Goal: Task Accomplishment & Management: Complete application form

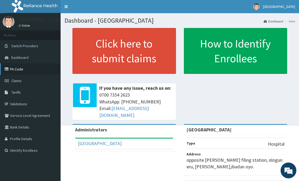
click at [12, 69] on link "PA Code" at bounding box center [30, 69] width 61 height 12
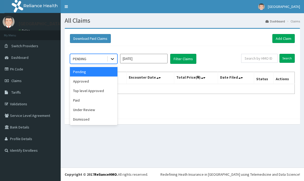
click at [111, 60] on icon at bounding box center [112, 58] width 5 height 5
click at [84, 109] on div "Under Review" at bounding box center [93, 109] width 47 height 9
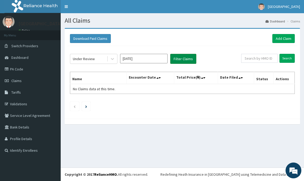
click at [179, 59] on button "Filter Claims" at bounding box center [183, 59] width 26 height 10
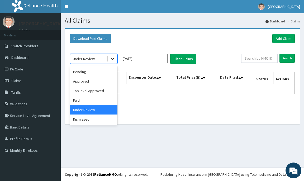
click at [114, 58] on icon at bounding box center [112, 59] width 3 height 2
click at [88, 75] on div "Pending" at bounding box center [93, 71] width 47 height 9
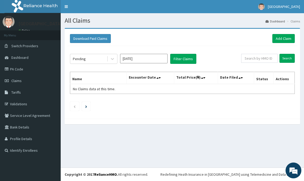
click at [182, 125] on div "Download Paid Claims Add Claim × Note you can only download claims within a max…" at bounding box center [182, 79] width 243 height 102
click at [14, 100] on link "Validations" at bounding box center [30, 104] width 61 height 12
click at [288, 39] on link "Add Claim" at bounding box center [283, 38] width 22 height 9
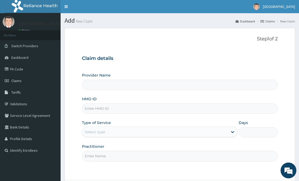
type input "[GEOGRAPHIC_DATA]"
click at [103, 109] on input "HMO ID" at bounding box center [180, 108] width 196 height 10
type input "FMP/10319/D"
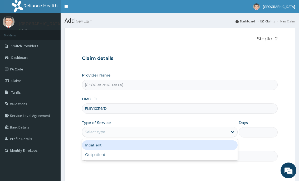
click at [100, 133] on div "Select type" at bounding box center [95, 131] width 20 height 5
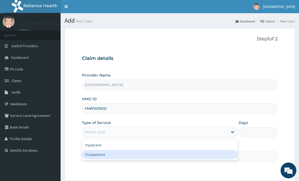
click at [96, 156] on div "Outpatient" at bounding box center [160, 154] width 156 height 9
type input "1"
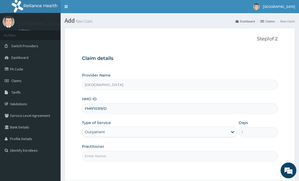
click at [96, 156] on input "Practitioner" at bounding box center [180, 156] width 196 height 10
type input "DR. FAWOLE"
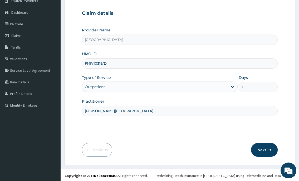
scroll to position [46, 0]
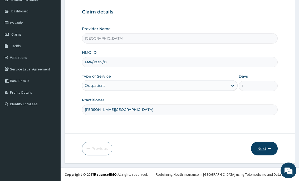
click at [267, 148] on button "Next" at bounding box center [264, 149] width 27 height 14
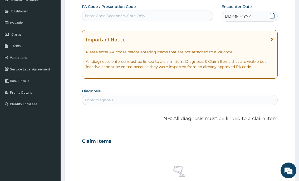
click at [274, 17] on icon at bounding box center [272, 15] width 5 height 5
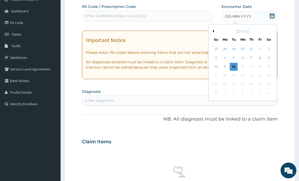
drag, startPoint x: 260, startPoint y: 58, endPoint x: 258, endPoint y: 59, distance: 2.8
click at [260, 58] on div "8" at bounding box center [260, 58] width 8 height 8
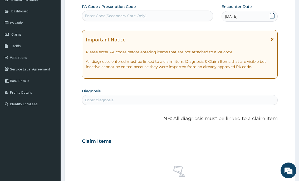
click at [134, 101] on div "Enter diagnosis" at bounding box center [179, 100] width 195 height 8
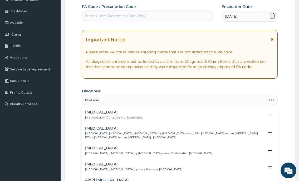
type input "MALARIA"
click at [106, 117] on p "[MEDICAL_DATA] , Paludism , Plasmodiosis" at bounding box center [114, 118] width 58 height 4
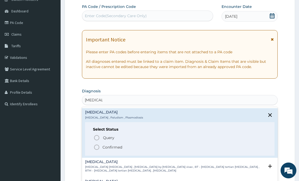
click at [95, 149] on icon "status option filled" at bounding box center [97, 147] width 6 height 6
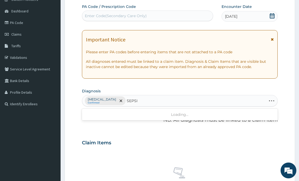
type input "SEPSIS"
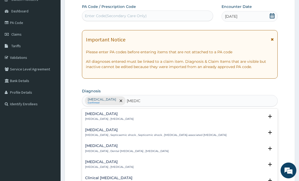
click at [100, 113] on h4 "Sepsis" at bounding box center [109, 114] width 49 height 4
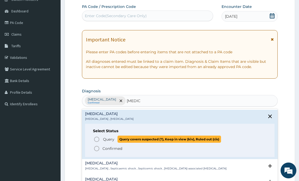
click at [96, 140] on icon "status option query" at bounding box center [97, 139] width 6 height 6
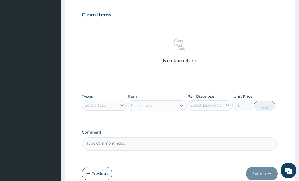
scroll to position [178, 0]
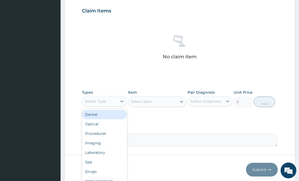
click at [103, 105] on div "Select Type" at bounding box center [99, 101] width 35 height 8
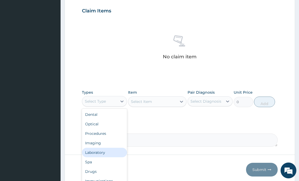
click at [98, 151] on div "Laboratory" at bounding box center [104, 152] width 45 height 9
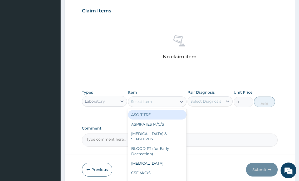
click at [139, 104] on div "Select Item" at bounding box center [152, 101] width 49 height 8
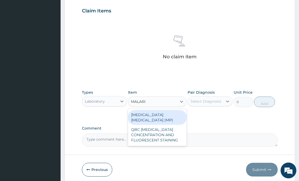
type input "[MEDICAL_DATA]"
click at [141, 114] on div "MALARIA PARASITE (MP)" at bounding box center [157, 117] width 59 height 15
type input "1000"
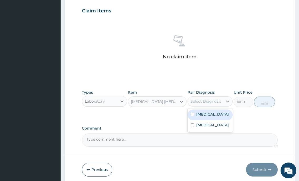
click at [200, 97] on div "Select Diagnosis" at bounding box center [205, 101] width 35 height 8
click at [200, 116] on label "[MEDICAL_DATA]" at bounding box center [213, 114] width 33 height 5
checkbox input "true"
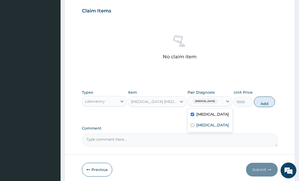
drag, startPoint x: 267, startPoint y: 100, endPoint x: 172, endPoint y: 106, distance: 95.7
click at [266, 101] on button "Add" at bounding box center [264, 102] width 21 height 11
type input "0"
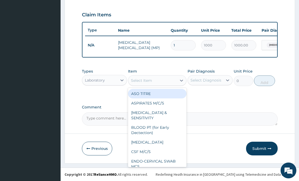
click at [145, 81] on div "Select Item" at bounding box center [141, 80] width 21 height 5
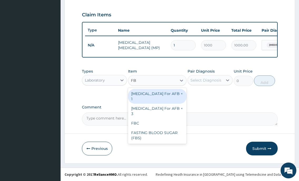
type input "FBC"
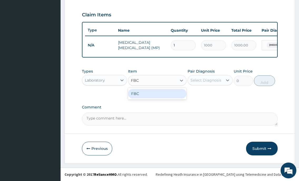
drag, startPoint x: 145, startPoint y: 96, endPoint x: 174, endPoint y: 88, distance: 30.3
click at [148, 97] on div "FBC" at bounding box center [157, 93] width 59 height 9
type input "2000"
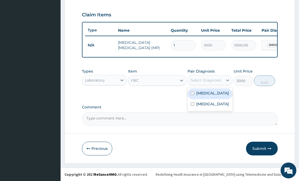
click at [192, 81] on div "Select Diagnosis" at bounding box center [206, 80] width 31 height 5
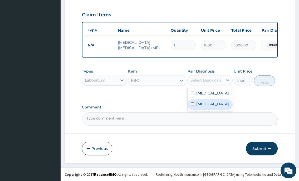
click at [197, 109] on div "Sepsis" at bounding box center [210, 104] width 45 height 11
checkbox input "true"
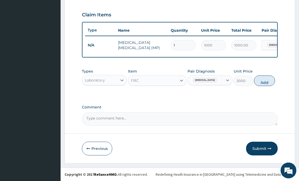
drag, startPoint x: 262, startPoint y: 81, endPoint x: 234, endPoint y: 86, distance: 27.9
click at [261, 82] on button "Add" at bounding box center [264, 80] width 21 height 11
type input "0"
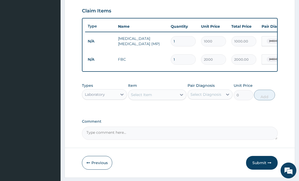
click at [111, 97] on div "Laboratory" at bounding box center [99, 94] width 35 height 8
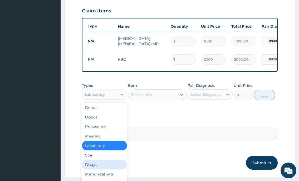
click at [104, 167] on div "Drugs" at bounding box center [104, 164] width 45 height 9
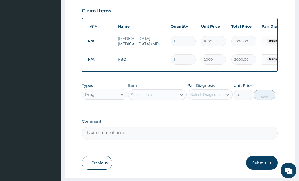
click at [141, 97] on div "Select Item" at bounding box center [141, 94] width 21 height 5
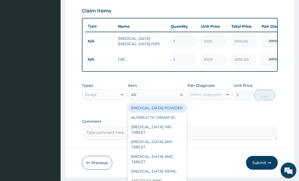
type input "ART"
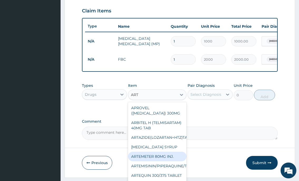
click at [153, 161] on div "ARTEMETER 80MG INJ." at bounding box center [157, 156] width 59 height 9
type input "350"
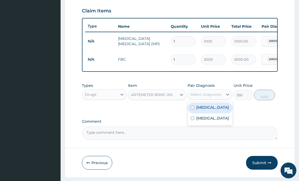
click at [207, 97] on div "Select Diagnosis" at bounding box center [206, 94] width 31 height 5
click at [204, 110] on label "Malaria" at bounding box center [213, 107] width 33 height 5
checkbox input "true"
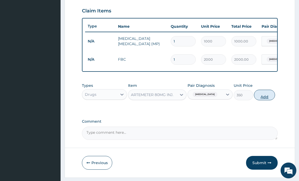
click at [260, 99] on button "Add" at bounding box center [264, 95] width 21 height 11
type input "0"
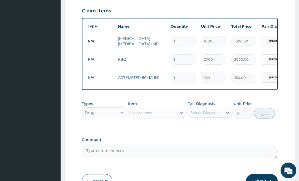
type input "0.00"
type input "6"
type input "2100.00"
type input "6"
click at [137, 115] on div "Select Item" at bounding box center [141, 112] width 21 height 5
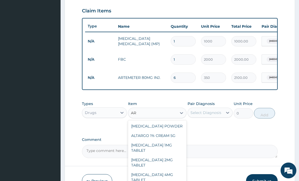
type input "A"
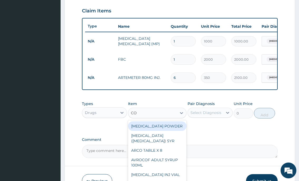
type input "COA"
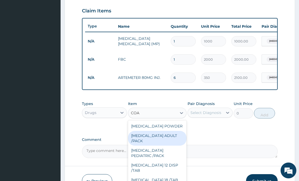
click at [154, 146] on div "[MEDICAL_DATA] ADULT /PACK" at bounding box center [157, 138] width 59 height 15
type input "2160"
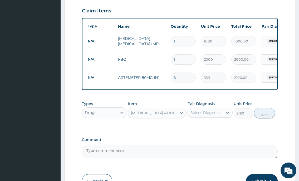
click at [196, 115] on div "Select Diagnosis" at bounding box center [206, 112] width 31 height 5
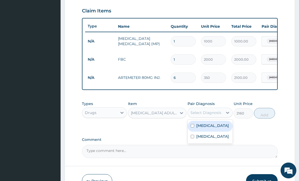
drag, startPoint x: 200, startPoint y: 128, endPoint x: 203, endPoint y: 128, distance: 2.9
click at [200, 128] on label "Malaria" at bounding box center [213, 125] width 33 height 5
checkbox input "true"
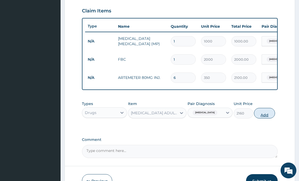
click at [260, 118] on button "Add" at bounding box center [264, 113] width 21 height 11
type input "0"
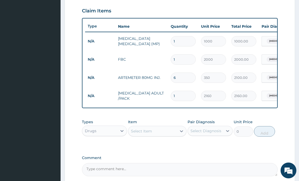
click at [167, 135] on div "Select Item" at bounding box center [152, 131] width 49 height 8
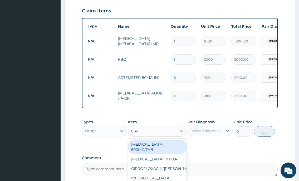
type input "CIPRO"
drag, startPoint x: 145, startPoint y: 149, endPoint x: 225, endPoint y: 134, distance: 81.8
click at [150, 149] on div "CIPROFLOXACIN 500MG/TAB" at bounding box center [157, 147] width 59 height 15
type input "100"
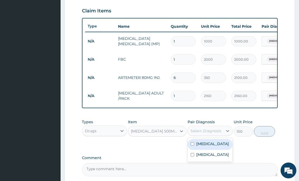
click at [219, 134] on div "Select Diagnosis" at bounding box center [206, 130] width 31 height 5
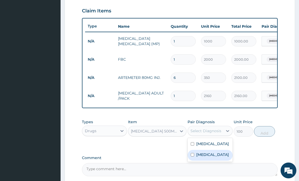
click at [202, 157] on label "Sepsis" at bounding box center [213, 154] width 33 height 5
checkbox input "true"
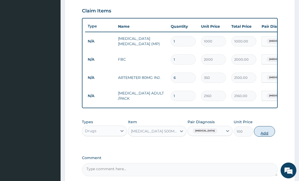
click at [267, 136] on button "Add" at bounding box center [264, 131] width 21 height 11
type input "0"
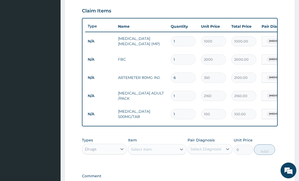
type input "10"
type input "1000.00"
type input "10"
click at [161, 154] on div "Select Item" at bounding box center [152, 149] width 49 height 8
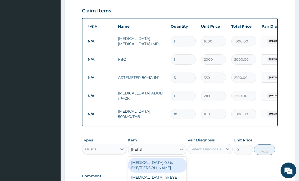
type input "LORAT"
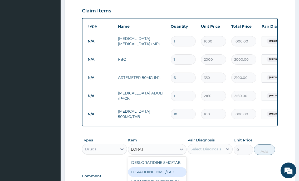
drag, startPoint x: 161, startPoint y: 178, endPoint x: 170, endPoint y: 171, distance: 10.6
click at [161, 177] on div "LORATIDINE 10MG/TAB" at bounding box center [157, 171] width 59 height 9
type input "60"
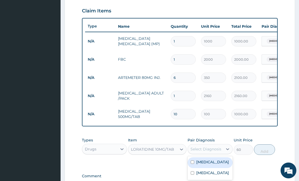
click at [198, 152] on div "Select Diagnosis" at bounding box center [206, 148] width 31 height 5
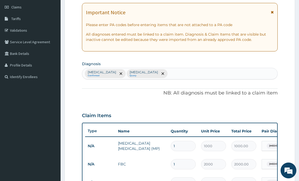
scroll to position [73, 0]
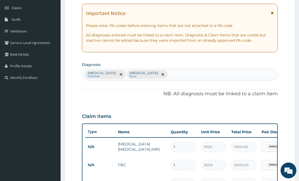
click at [144, 73] on div "Malaria Confirmed Sepsis Query" at bounding box center [179, 74] width 195 height 11
type input "COLD"
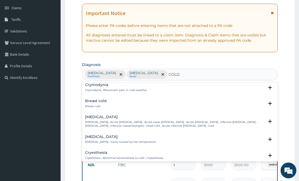
scroll to position [132, 0]
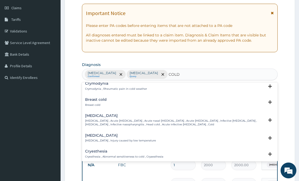
click at [109, 117] on h4 "Common cold" at bounding box center [174, 116] width 179 height 4
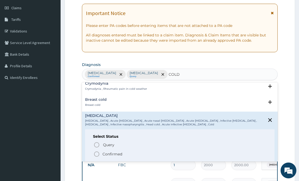
click at [96, 154] on icon "status option filled" at bounding box center [97, 154] width 6 height 6
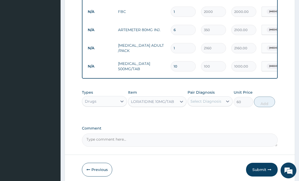
scroll to position [231, 0]
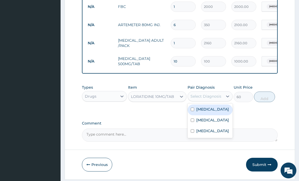
click at [196, 99] on div "Select Diagnosis" at bounding box center [206, 96] width 31 height 5
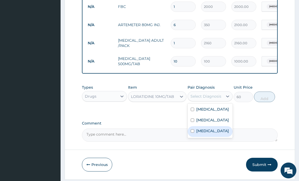
click at [196, 137] on div "Common cold" at bounding box center [210, 131] width 45 height 11
checkbox input "true"
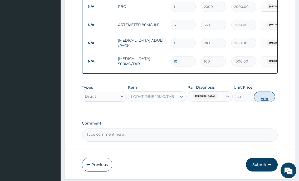
click at [263, 102] on button "Add" at bounding box center [264, 97] width 21 height 11
type input "0"
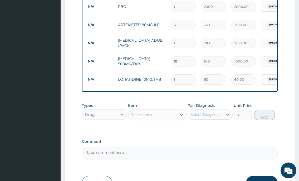
type input "10"
type input "600.00"
type input "10"
click at [157, 119] on div "Select Item" at bounding box center [152, 115] width 49 height 8
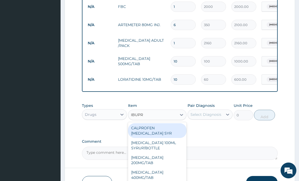
type input "IBUPRO"
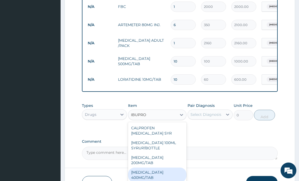
click at [138, 173] on div "[MEDICAL_DATA] 400MG/TAB" at bounding box center [157, 175] width 59 height 15
type input "80"
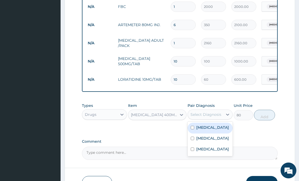
click at [213, 117] on div "Select Diagnosis" at bounding box center [206, 114] width 31 height 5
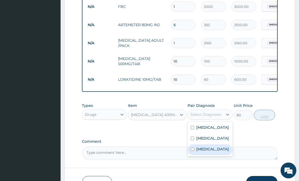
click at [209, 150] on div "Common cold" at bounding box center [210, 149] width 45 height 11
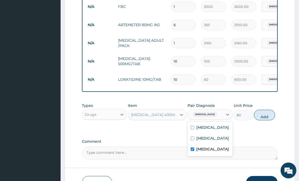
click at [209, 152] on label "Common cold" at bounding box center [213, 148] width 33 height 5
checkbox input "false"
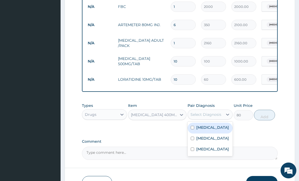
click at [203, 130] on label "[MEDICAL_DATA]" at bounding box center [213, 127] width 33 height 5
checkbox input "true"
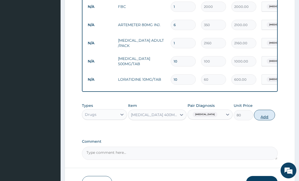
click at [261, 120] on button "Add" at bounding box center [264, 115] width 21 height 11
type input "0"
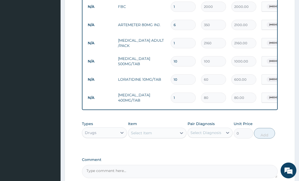
type input "10"
type input "800.00"
type input "10"
click at [107, 135] on div "Drugs" at bounding box center [99, 132] width 35 height 8
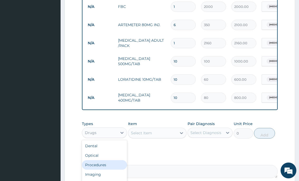
click at [100, 169] on div "Procedures" at bounding box center [104, 164] width 45 height 9
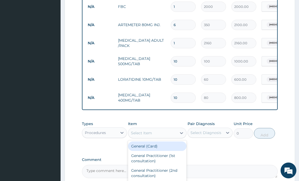
click at [153, 137] on div "Select Item" at bounding box center [152, 133] width 49 height 8
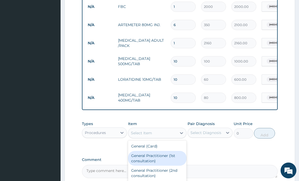
drag, startPoint x: 151, startPoint y: 159, endPoint x: 193, endPoint y: 148, distance: 43.8
click at [151, 159] on div "General Practitioner (1st consultation)" at bounding box center [157, 158] width 59 height 15
type input "2000"
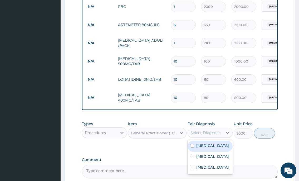
click at [209, 135] on div "Select Diagnosis" at bounding box center [206, 132] width 31 height 5
drag, startPoint x: 207, startPoint y: 149, endPoint x: 202, endPoint y: 160, distance: 11.6
click at [207, 148] on label "[MEDICAL_DATA]" at bounding box center [213, 145] width 33 height 5
checkbox input "true"
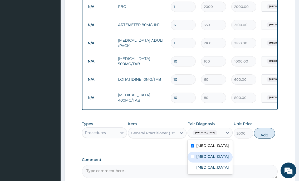
drag, startPoint x: 202, startPoint y: 160, endPoint x: 202, endPoint y: 168, distance: 7.4
click at [202, 159] on label "Sepsis" at bounding box center [213, 156] width 33 height 5
checkbox input "true"
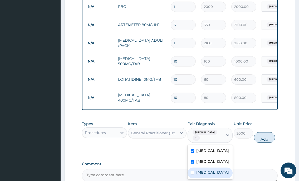
click at [201, 170] on label "Common cold" at bounding box center [213, 172] width 33 height 5
checkbox input "true"
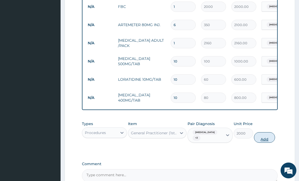
click at [264, 139] on button "Add" at bounding box center [264, 137] width 21 height 11
type input "0"
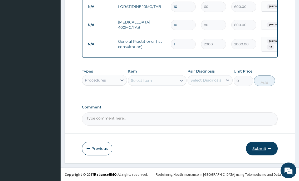
click at [263, 146] on button "Submit" at bounding box center [262, 149] width 32 height 14
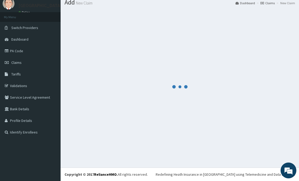
scroll to position [306, 0]
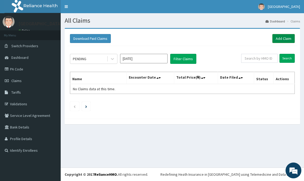
click at [283, 36] on link "Add Claim" at bounding box center [283, 38] width 22 height 9
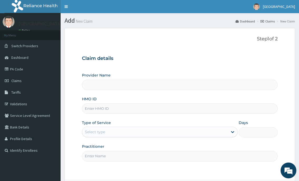
type input "[GEOGRAPHIC_DATA]"
click at [107, 109] on input "HMO ID" at bounding box center [180, 108] width 196 height 10
type input "FMP/10319/C"
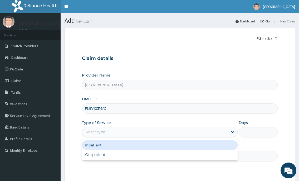
click at [109, 134] on div "Select type" at bounding box center [155, 132] width 146 height 8
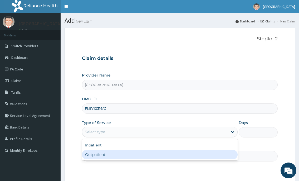
click at [94, 153] on div "Outpatient" at bounding box center [160, 154] width 156 height 9
type input "1"
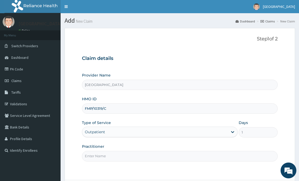
click at [94, 153] on input "Practitioner" at bounding box center [180, 156] width 196 height 10
type input "DR.NKOR"
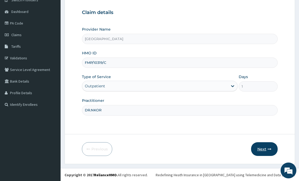
scroll to position [46, 0]
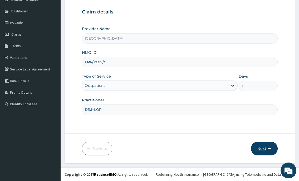
click at [266, 150] on button "Next" at bounding box center [264, 149] width 27 height 14
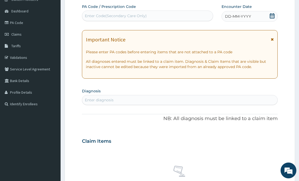
click at [114, 14] on div "Enter Code(Secondary Care Only)" at bounding box center [116, 15] width 62 height 5
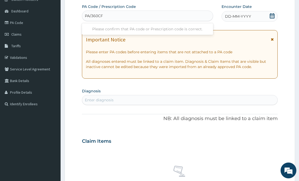
type input "PA/360CF6"
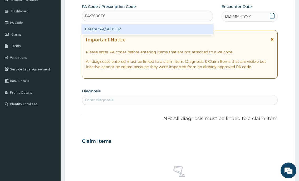
click at [116, 27] on div "Create "PA/360CF6"" at bounding box center [147, 28] width 131 height 9
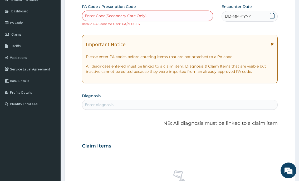
click at [274, 15] on icon at bounding box center [272, 15] width 5 height 5
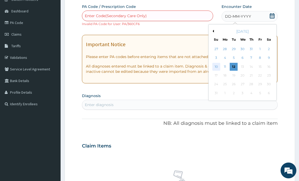
click at [215, 68] on div "10" at bounding box center [216, 67] width 8 height 8
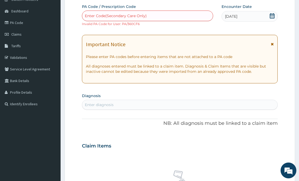
click at [142, 104] on div "Enter diagnosis" at bounding box center [179, 105] width 195 height 8
type input "A"
type input "MALARIA"
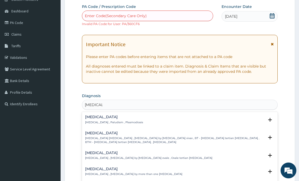
click at [116, 122] on p "Malaria , Paludism , Plasmodiosis" at bounding box center [114, 123] width 58 height 4
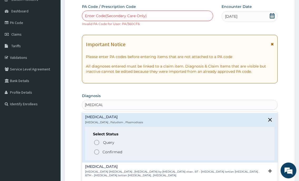
click at [94, 151] on circle "status option filled" at bounding box center [96, 152] width 5 height 5
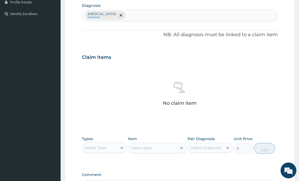
scroll to position [178, 0]
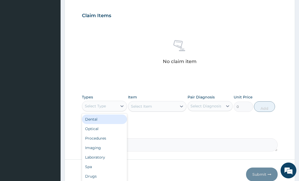
click at [117, 109] on div "Select Type" at bounding box center [99, 106] width 35 height 8
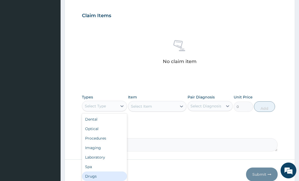
click at [96, 176] on div "Drugs" at bounding box center [104, 176] width 45 height 9
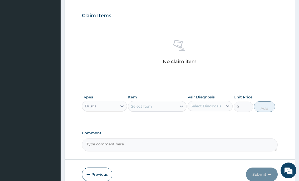
click at [143, 107] on div "Select Item" at bounding box center [141, 106] width 21 height 5
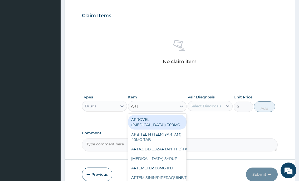
type input "ARTE"
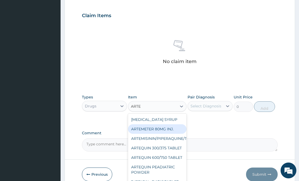
click at [161, 129] on div "ARTEMETER 80MG INJ." at bounding box center [157, 128] width 59 height 9
type input "350"
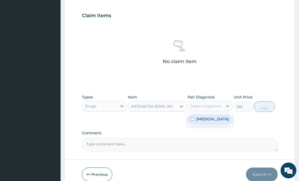
click at [200, 106] on div "Select Diagnosis" at bounding box center [206, 105] width 31 height 5
click at [200, 120] on label "[MEDICAL_DATA]" at bounding box center [213, 118] width 33 height 5
checkbox input "true"
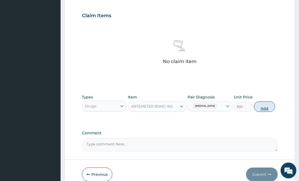
click at [260, 109] on button "Add" at bounding box center [264, 106] width 21 height 11
type input "0"
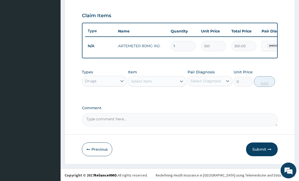
type input "0.00"
type input "6"
type input "2100.00"
type input "6"
click at [166, 85] on div "Select Item" at bounding box center [152, 81] width 49 height 8
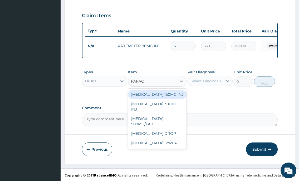
type input "PARACE"
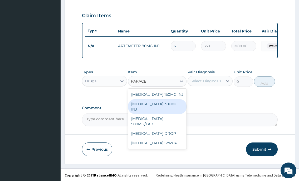
click at [170, 108] on div "PARACETAMOL 300MG INJ" at bounding box center [157, 106] width 59 height 15
type input "500"
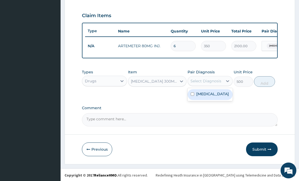
click at [209, 84] on div "Select Diagnosis" at bounding box center [206, 80] width 31 height 5
click at [208, 97] on label "[MEDICAL_DATA]" at bounding box center [213, 93] width 33 height 5
checkbox input "true"
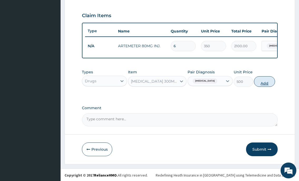
click at [264, 87] on button "Add" at bounding box center [264, 81] width 21 height 11
type input "0"
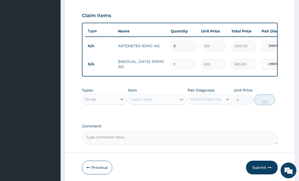
type input "0.00"
type input "2"
type input "1000.00"
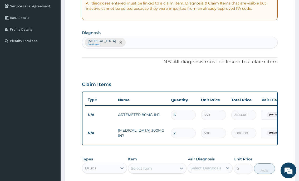
scroll to position [73, 0]
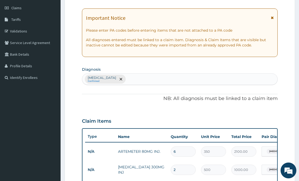
type input "2"
click at [122, 78] on div "Malaria Confirmed" at bounding box center [179, 79] width 195 height 11
type input "COLD"
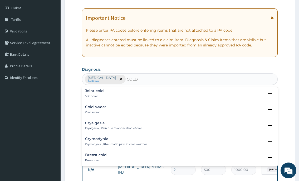
scroll to position [106, 0]
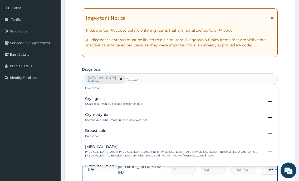
click at [97, 149] on div "Common cold Common cold , Acute coryza , Acute nasal catarrh , Acute rhinitis ,…" at bounding box center [174, 151] width 179 height 13
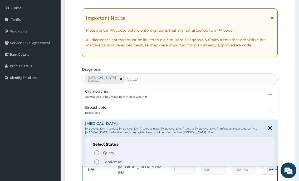
scroll to position [158, 0]
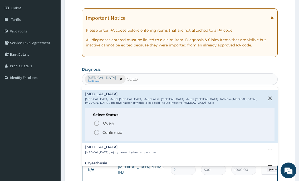
click at [97, 133] on icon "status option filled" at bounding box center [97, 132] width 6 height 6
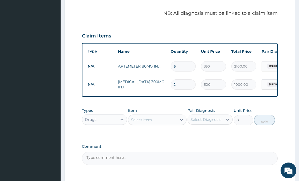
scroll to position [178, 0]
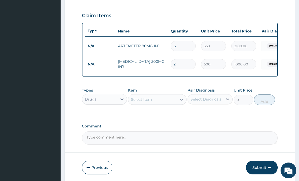
click at [166, 102] on div "Select Item" at bounding box center [152, 99] width 49 height 8
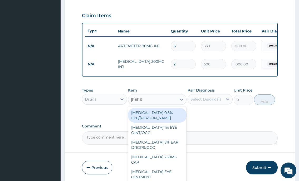
type input "LORAT"
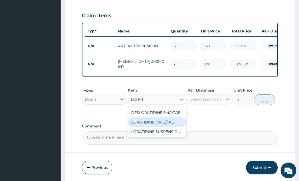
click at [160, 127] on div "LORATIDINE 10MG/TAB" at bounding box center [157, 121] width 59 height 9
type input "60"
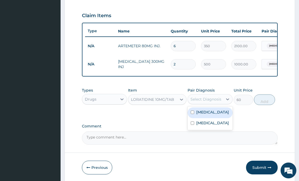
click at [214, 102] on div "Select Diagnosis" at bounding box center [206, 99] width 31 height 5
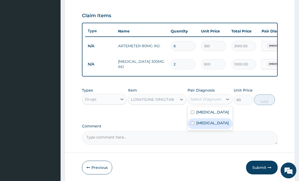
click at [210, 126] on label "Common cold" at bounding box center [213, 122] width 33 height 5
checkbox input "true"
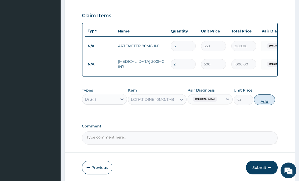
click at [265, 105] on button "Add" at bounding box center [264, 99] width 21 height 11
type input "0"
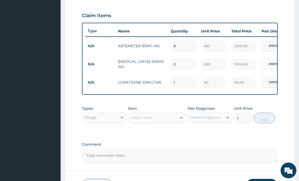
type input "10"
type input "600.00"
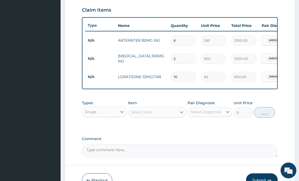
scroll to position [220, 0]
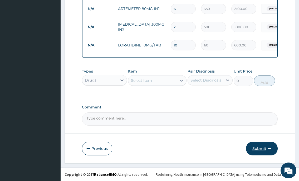
type input "10"
click at [265, 146] on button "Submit" at bounding box center [262, 149] width 32 height 14
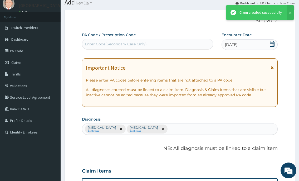
scroll to position [215, 0]
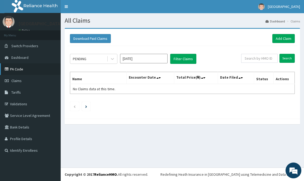
click at [21, 69] on link "PA Code" at bounding box center [30, 69] width 61 height 12
click at [26, 70] on link "PA Code" at bounding box center [30, 69] width 61 height 12
click at [277, 38] on link "Add Claim" at bounding box center [283, 38] width 22 height 9
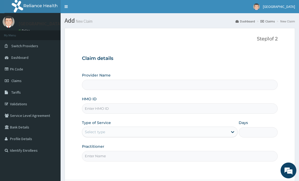
click at [96, 109] on input "HMO ID" at bounding box center [180, 108] width 196 height 10
type input "[GEOGRAPHIC_DATA]"
type input "FMP/10316/C"
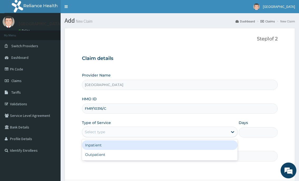
click at [88, 128] on div "Select type" at bounding box center [155, 132] width 146 height 8
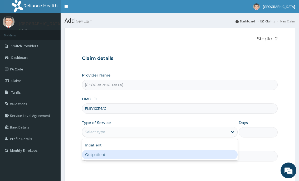
click at [84, 155] on div "Outpatient" at bounding box center [160, 154] width 156 height 9
type input "1"
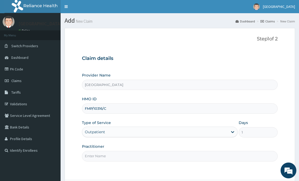
click at [90, 155] on input "Practitioner" at bounding box center [180, 156] width 196 height 10
type input "DR.NKOR"
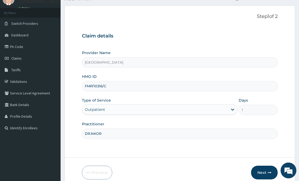
scroll to position [46, 0]
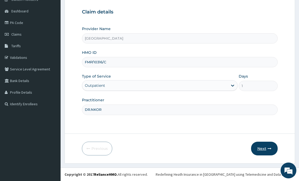
click at [262, 148] on button "Next" at bounding box center [264, 149] width 27 height 14
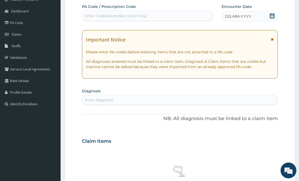
click at [270, 16] on icon at bounding box center [272, 15] width 5 height 5
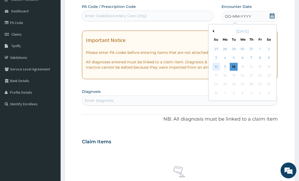
click at [216, 66] on div "10" at bounding box center [216, 67] width 8 height 8
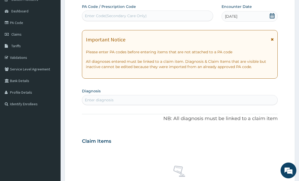
click at [142, 98] on div "Enter diagnosis" at bounding box center [179, 100] width 195 height 8
type input "[MEDICAL_DATA]"
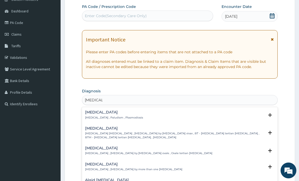
click at [102, 117] on p "[MEDICAL_DATA] , Paludism , Plasmodiosis" at bounding box center [114, 118] width 58 height 4
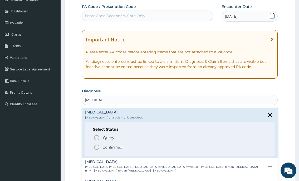
click at [97, 146] on icon "status option filled" at bounding box center [97, 147] width 6 height 6
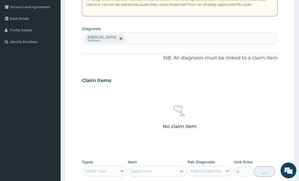
scroll to position [178, 0]
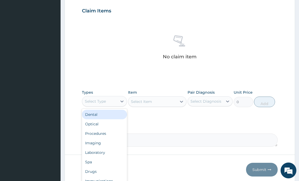
click at [113, 102] on div "Select Type" at bounding box center [99, 101] width 35 height 8
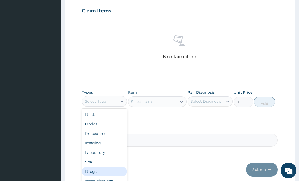
click at [99, 169] on div "Drugs" at bounding box center [104, 171] width 45 height 9
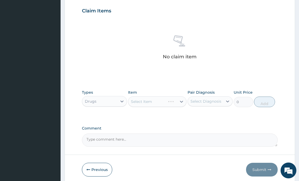
click at [147, 98] on div "Select Item" at bounding box center [157, 101] width 59 height 11
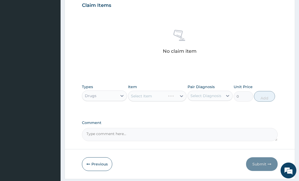
scroll to position [173, 0]
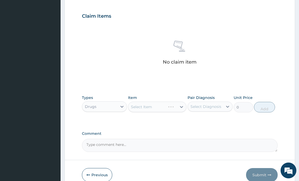
click at [142, 106] on div "Select Item" at bounding box center [157, 107] width 59 height 11
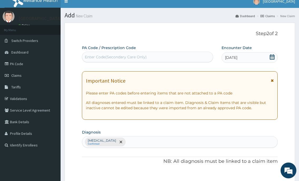
scroll to position [0, 0]
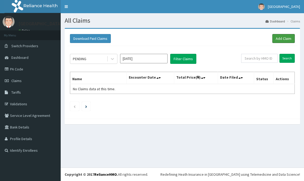
click at [280, 37] on link "Add Claim" at bounding box center [283, 38] width 22 height 9
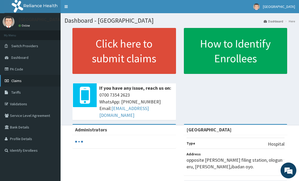
click at [12, 83] on span "Claims" at bounding box center [16, 80] width 10 height 5
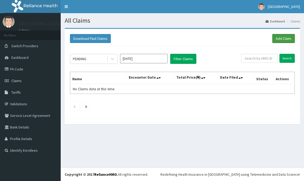
click at [275, 39] on link "Add Claim" at bounding box center [283, 38] width 22 height 9
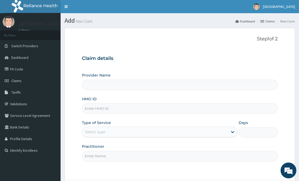
type input "[GEOGRAPHIC_DATA]"
drag, startPoint x: 0, startPoint y: 0, endPoint x: 123, endPoint y: 111, distance: 165.2
click at [123, 111] on input "HMO ID" at bounding box center [180, 108] width 196 height 10
type input "FMP/10316/C"
click at [112, 131] on div "Select type" at bounding box center [155, 132] width 146 height 8
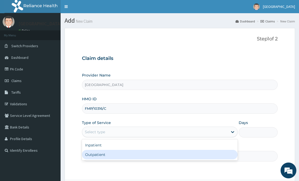
click at [103, 153] on div "Outpatient" at bounding box center [160, 154] width 156 height 9
type input "1"
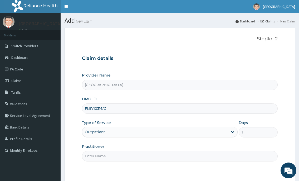
click at [103, 153] on input "Practitioner" at bounding box center [180, 156] width 196 height 10
type input "DR.NKOR"
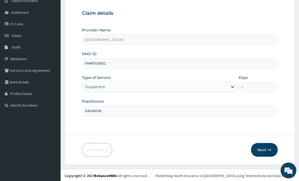
scroll to position [46, 0]
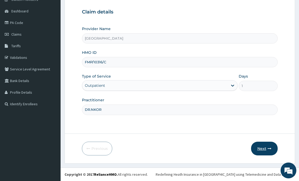
click at [260, 147] on button "Next" at bounding box center [264, 149] width 27 height 14
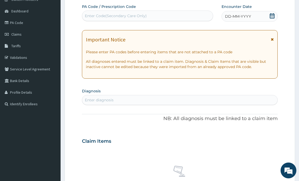
click at [271, 16] on icon at bounding box center [272, 15] width 5 height 5
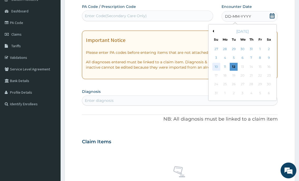
click at [217, 66] on div "10" at bounding box center [216, 67] width 8 height 8
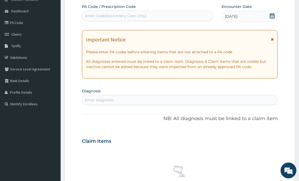
click at [112, 99] on div "Enter diagnosis" at bounding box center [99, 99] width 29 height 5
type input "MALARIA"
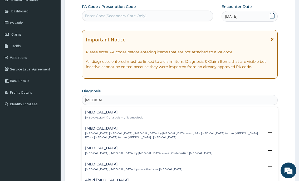
click at [114, 114] on h4 "Malaria" at bounding box center [114, 112] width 58 height 4
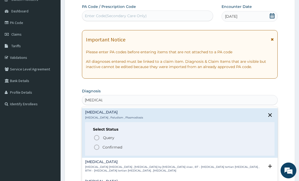
click at [96, 147] on icon "status option filled" at bounding box center [97, 147] width 6 height 6
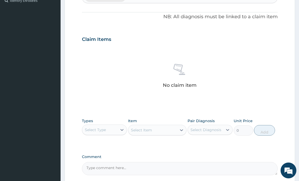
scroll to position [152, 0]
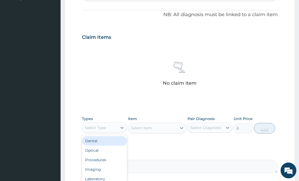
click at [101, 125] on div "Select Type" at bounding box center [95, 127] width 21 height 5
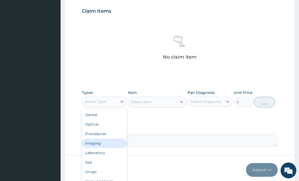
scroll to position [178, 0]
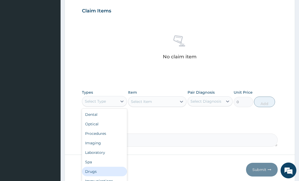
click at [98, 171] on div "Drugs" at bounding box center [104, 171] width 45 height 9
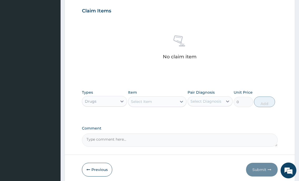
click at [145, 102] on div "Select Item" at bounding box center [141, 101] width 21 height 5
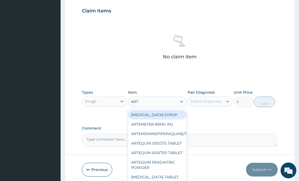
type input "ARTE"
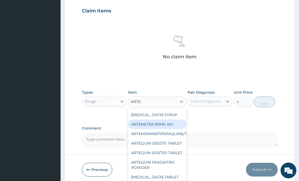
click at [155, 124] on div "ARTEMETER 80MG INJ." at bounding box center [157, 124] width 59 height 9
type input "350"
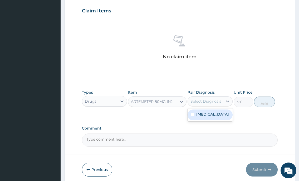
click at [201, 103] on div "Select Diagnosis" at bounding box center [206, 101] width 31 height 5
click at [199, 115] on label "[MEDICAL_DATA]" at bounding box center [213, 114] width 33 height 5
checkbox input "true"
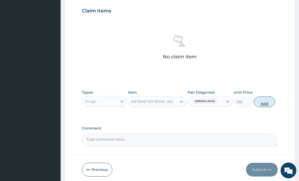
click at [264, 105] on button "Add" at bounding box center [264, 102] width 21 height 11
type input "0"
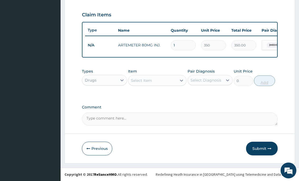
type input "0.00"
type input "6"
type input "2100.00"
type input "6"
click at [145, 82] on div "Select Item" at bounding box center [141, 80] width 21 height 5
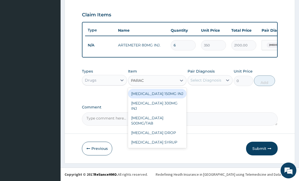
type input "PARACE"
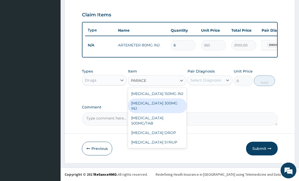
click at [151, 103] on div "[MEDICAL_DATA] 300MG INJ" at bounding box center [157, 105] width 59 height 15
type input "500"
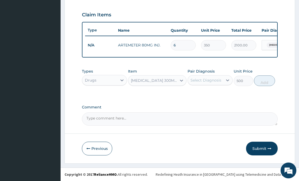
click at [205, 83] on div "Select Diagnosis" at bounding box center [205, 80] width 35 height 8
click at [202, 94] on label "[MEDICAL_DATA]" at bounding box center [213, 93] width 33 height 5
checkbox input "true"
click at [262, 84] on button "Add" at bounding box center [264, 80] width 21 height 11
type input "0"
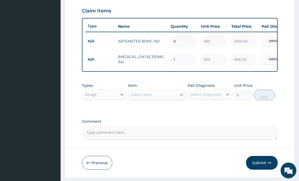
type input "0.00"
type input "2"
type input "1000.00"
type input "2"
click at [151, 97] on div "Select Item" at bounding box center [141, 94] width 21 height 5
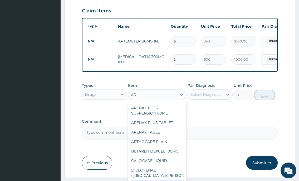
type input "A"
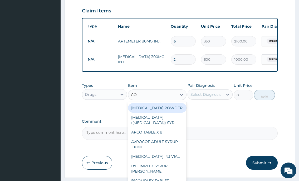
type input "COA"
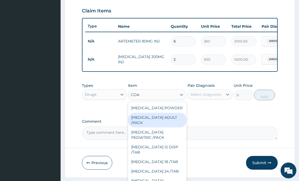
click at [140, 127] on div "[MEDICAL_DATA] ADULT /PACK" at bounding box center [157, 120] width 59 height 15
type input "2160"
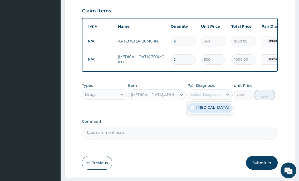
click at [212, 99] on div "Select Diagnosis" at bounding box center [205, 94] width 35 height 8
click at [208, 110] on label "[MEDICAL_DATA]" at bounding box center [213, 107] width 33 height 5
checkbox input "true"
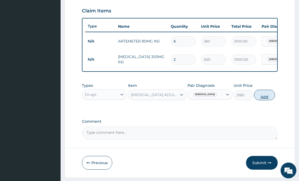
click at [263, 99] on button "Add" at bounding box center [264, 95] width 21 height 11
type input "0"
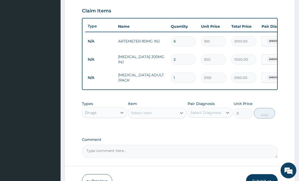
click at [149, 116] on div "Select Item" at bounding box center [141, 112] width 21 height 5
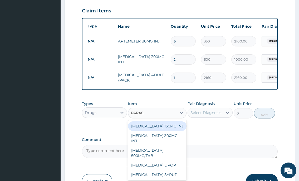
type input "PARACE"
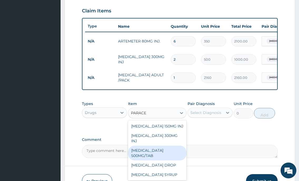
click at [152, 148] on div "[MEDICAL_DATA] 500MG/TAB" at bounding box center [157, 153] width 59 height 15
type input "50"
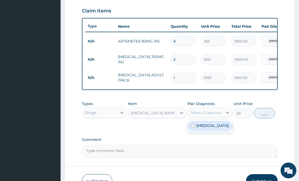
click at [211, 115] on div "Select Diagnosis" at bounding box center [206, 112] width 31 height 5
click at [209, 128] on label "[MEDICAL_DATA]" at bounding box center [213, 125] width 33 height 5
checkbox input "true"
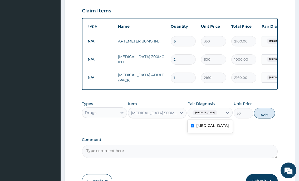
click at [269, 118] on button "Add" at bounding box center [264, 113] width 21 height 11
type input "0"
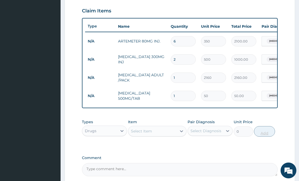
type input "18"
type input "900.00"
type input "18"
click at [88, 134] on div "Drugs" at bounding box center [91, 130] width 12 height 5
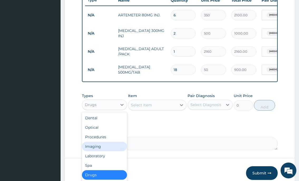
scroll to position [205, 0]
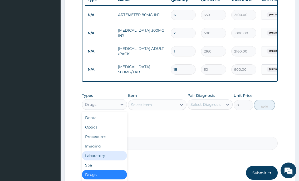
click at [108, 158] on div "Laboratory" at bounding box center [104, 155] width 45 height 9
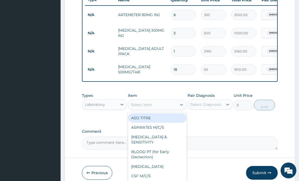
click at [134, 107] on div "Select Item" at bounding box center [141, 104] width 21 height 5
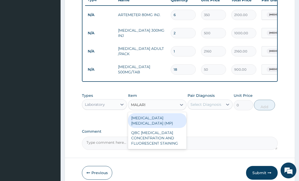
type input "[MEDICAL_DATA]"
drag, startPoint x: 137, startPoint y: 123, endPoint x: 216, endPoint y: 123, distance: 79.7
click at [137, 123] on div "MALARIA PARASITE (MP)" at bounding box center [157, 120] width 59 height 15
type input "1000"
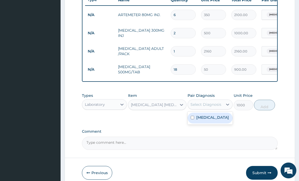
click at [216, 107] on div "Select Diagnosis" at bounding box center [206, 104] width 31 height 5
click at [208, 123] on div "[MEDICAL_DATA]" at bounding box center [210, 118] width 45 height 11
checkbox input "true"
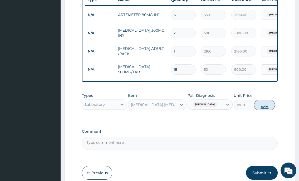
click at [268, 110] on button "Add" at bounding box center [264, 105] width 21 height 11
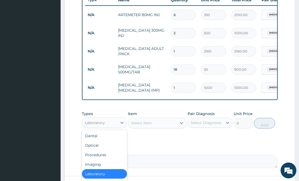
click at [87, 125] on div "Laboratory" at bounding box center [95, 122] width 20 height 5
click at [106, 159] on div "Procedures" at bounding box center [104, 154] width 45 height 9
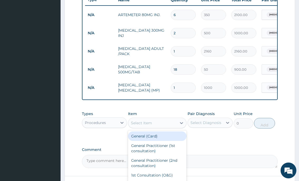
click at [154, 127] on div "Select Item" at bounding box center [152, 123] width 49 height 8
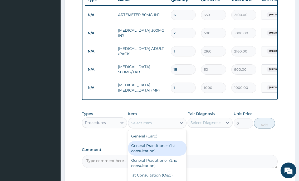
click at [147, 153] on div "General Practitioner (1st consultation)" at bounding box center [157, 148] width 59 height 15
type input "2000"
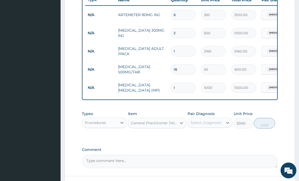
click at [207, 127] on div "Select Diagnosis" at bounding box center [205, 122] width 35 height 8
click at [204, 142] on div "[MEDICAL_DATA]" at bounding box center [210, 136] width 45 height 11
checkbox input "true"
click at [266, 128] on button "Add" at bounding box center [264, 123] width 21 height 11
type input "0"
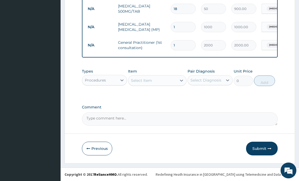
click at [268, 150] on button "Submit" at bounding box center [262, 149] width 32 height 14
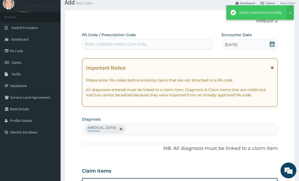
scroll to position [270, 0]
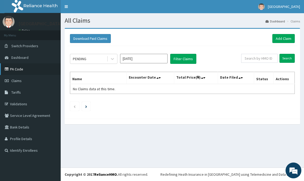
click at [19, 69] on link "PA Code" at bounding box center [30, 69] width 61 height 12
click at [286, 36] on link "Add Claim" at bounding box center [283, 38] width 22 height 9
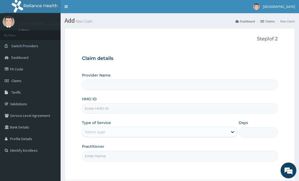
drag, startPoint x: 0, startPoint y: 0, endPoint x: 87, endPoint y: 110, distance: 140.1
type input "[GEOGRAPHIC_DATA]"
paste input "FMP/10316/B"
type input "FMP/10316/B"
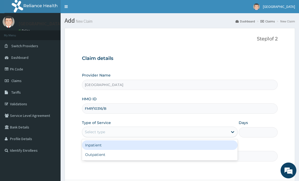
click at [98, 132] on div "Select type" at bounding box center [95, 131] width 20 height 5
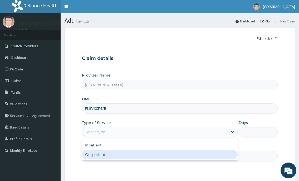
click at [94, 155] on div "Outpatient" at bounding box center [160, 154] width 156 height 9
type input "1"
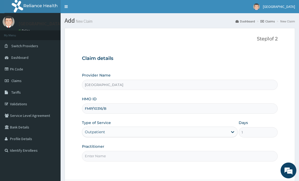
click at [94, 155] on input "Practitioner" at bounding box center [180, 156] width 196 height 10
type input "DR. FAWOLE"
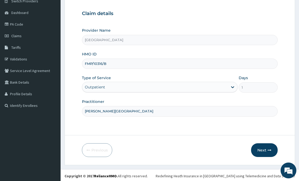
scroll to position [46, 0]
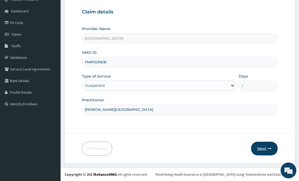
click at [263, 147] on button "Next" at bounding box center [264, 149] width 27 height 14
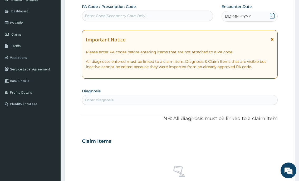
scroll to position [0, 0]
click at [89, 15] on div "Enter Code(Secondary Care Only)" at bounding box center [116, 15] width 62 height 5
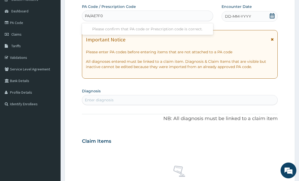
type input "PA/AE7F0F"
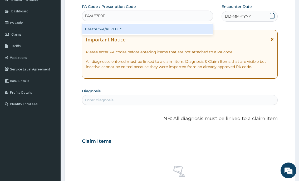
click at [103, 27] on div "Create "PA/AE7F0F"" at bounding box center [147, 28] width 131 height 9
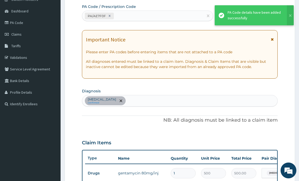
scroll to position [165, 0]
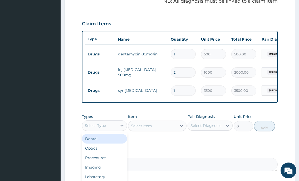
click at [107, 126] on div "Select Type" at bounding box center [99, 125] width 35 height 8
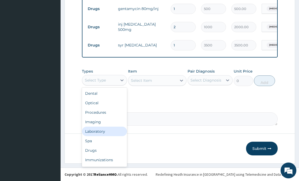
scroll to position [215, 0]
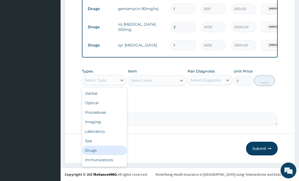
click at [99, 149] on div "Drugs" at bounding box center [104, 150] width 45 height 9
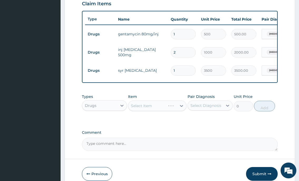
scroll to position [110, 0]
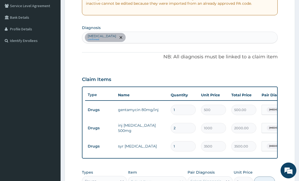
click at [136, 35] on div "Gastroenteritis confirmed" at bounding box center [179, 37] width 195 height 11
type input "[MEDICAL_DATA]"
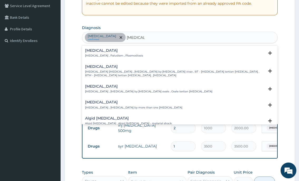
click at [109, 56] on p "[MEDICAL_DATA] , Paludism , Plasmodiosis" at bounding box center [114, 56] width 58 height 4
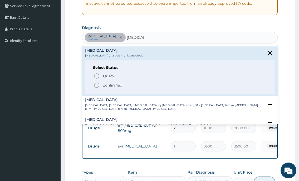
click at [99, 85] on icon "status option filled" at bounding box center [97, 85] width 6 height 6
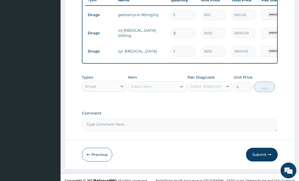
scroll to position [215, 0]
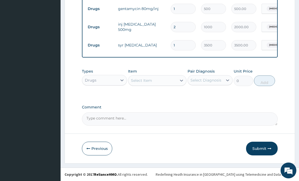
click at [144, 80] on div "Select Item" at bounding box center [141, 80] width 21 height 5
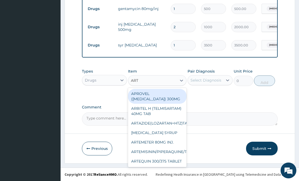
type input "ARTE"
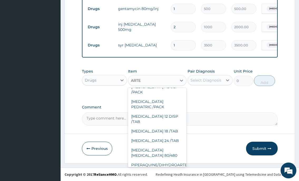
scroll to position [0, 0]
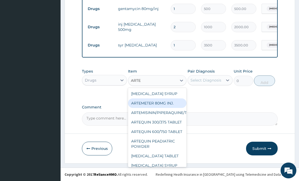
click at [177, 104] on div "ARTEMETER 80MG INJ." at bounding box center [157, 102] width 59 height 9
type input "350"
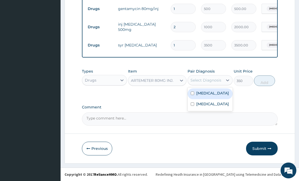
click at [206, 81] on div "Select Diagnosis" at bounding box center [206, 80] width 31 height 5
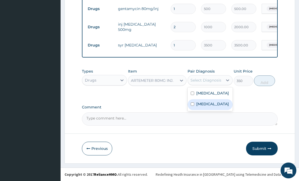
click at [201, 104] on label "Malaria" at bounding box center [213, 103] width 33 height 5
checkbox input "true"
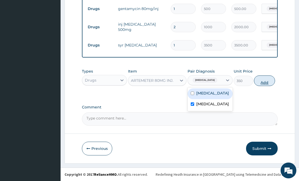
click at [262, 80] on button "Add" at bounding box center [264, 80] width 21 height 11
type input "0"
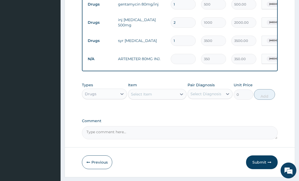
type input "0.00"
type input "3"
type input "1050.00"
type input "3"
click at [132, 97] on div "Select Item" at bounding box center [141, 94] width 21 height 5
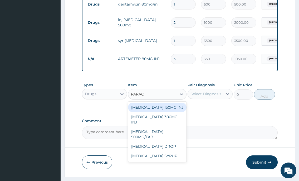
type input "PARACE"
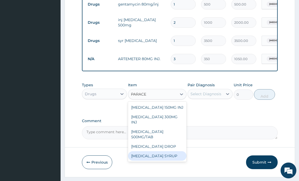
click at [172, 151] on div "PARACETAMOL SYRUP" at bounding box center [157, 155] width 59 height 9
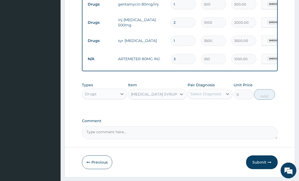
type input "500"
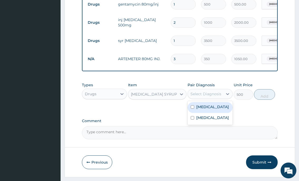
click at [209, 97] on div "Select Diagnosis" at bounding box center [206, 93] width 31 height 5
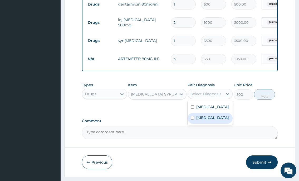
click at [203, 120] on label "Malaria" at bounding box center [213, 117] width 33 height 5
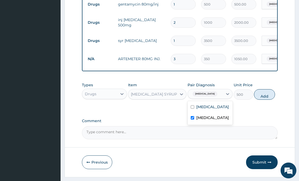
checkbox input "true"
click at [273, 98] on button "Add" at bounding box center [264, 94] width 21 height 11
type input "0"
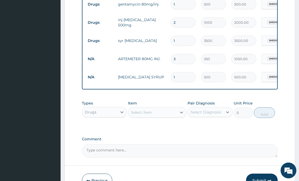
click at [155, 114] on div "Select Item" at bounding box center [152, 112] width 49 height 8
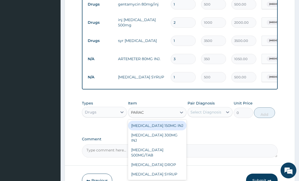
type input "PARACE"
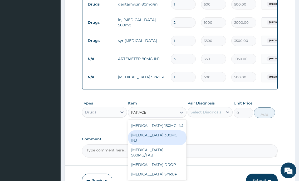
click at [170, 138] on div "PARACETAMOL 300MG INJ" at bounding box center [157, 137] width 59 height 15
type input "500"
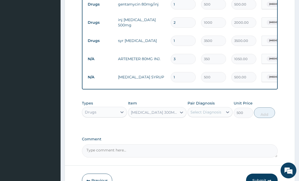
click at [206, 115] on div "Select Diagnosis" at bounding box center [206, 111] width 31 height 5
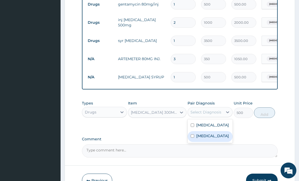
click at [196, 141] on div "Malaria" at bounding box center [210, 136] width 45 height 11
checkbox input "true"
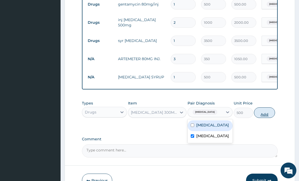
click at [258, 118] on button "Add" at bounding box center [264, 112] width 21 height 11
type input "0"
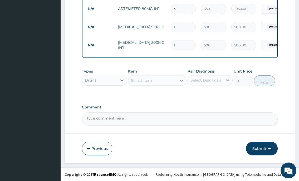
scroll to position [270, 0]
click at [147, 80] on div "Select Item" at bounding box center [141, 80] width 21 height 5
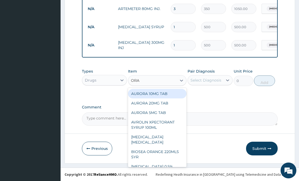
type input "ORAL"
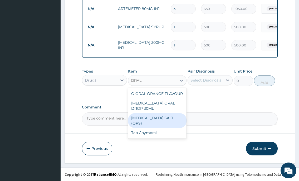
click at [156, 120] on div "ORAL REHYDRATION SALT (ORS)" at bounding box center [157, 120] width 59 height 15
type input "150"
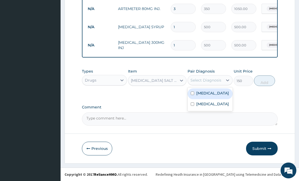
click at [208, 81] on div "Select Diagnosis" at bounding box center [206, 80] width 31 height 5
click at [206, 93] on label "Gastroenteritis" at bounding box center [213, 93] width 33 height 5
checkbox input "true"
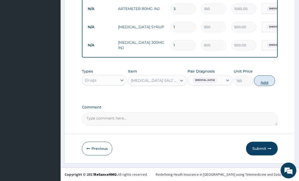
click at [260, 82] on button "Add" at bounding box center [264, 80] width 21 height 11
type input "0"
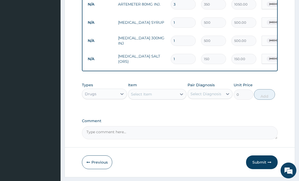
click at [160, 98] on div "Select Item" at bounding box center [152, 94] width 49 height 8
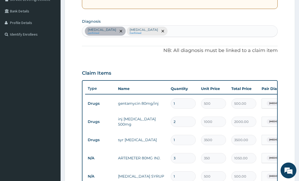
scroll to position [112, 0]
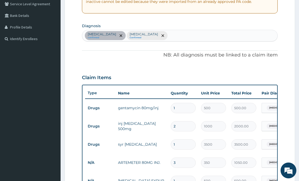
click at [153, 37] on div "Gastroenteritis confirmed Malaria Confirmed" at bounding box center [179, 35] width 195 height 11
type input "COUGH"
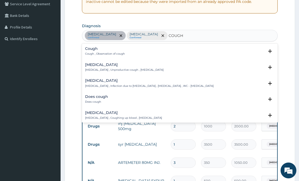
click at [113, 51] on div "Cough Cough , Observation of cough" at bounding box center [105, 51] width 40 height 9
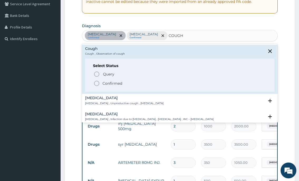
click at [98, 82] on icon "status option filled" at bounding box center [97, 83] width 6 height 6
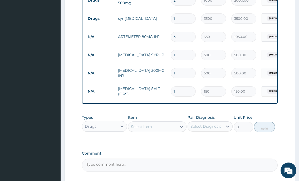
scroll to position [244, 0]
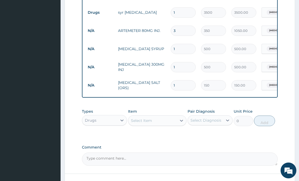
click at [143, 123] on div "Select Item" at bounding box center [141, 120] width 21 height 5
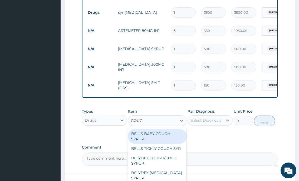
type input "COUGH"
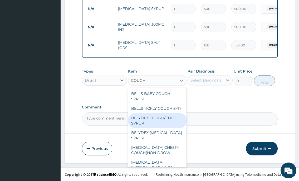
scroll to position [55, 0]
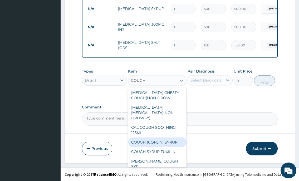
click at [157, 141] on div "COUGH (COFLIN) SYRUP" at bounding box center [157, 141] width 59 height 9
type input "450"
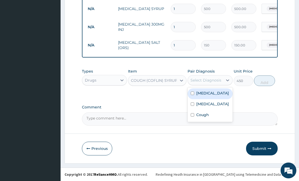
click at [201, 82] on div "Select Diagnosis" at bounding box center [206, 80] width 31 height 5
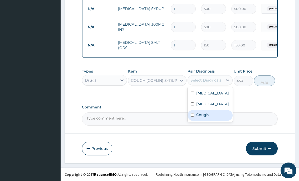
click at [199, 114] on label "Cough" at bounding box center [203, 114] width 13 height 5
checkbox input "true"
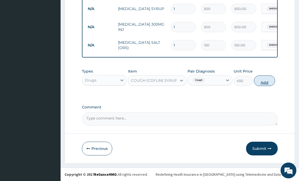
click at [262, 82] on button "Add" at bounding box center [264, 80] width 21 height 11
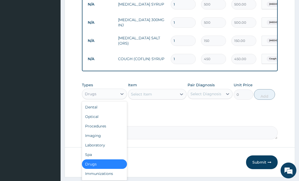
click at [98, 98] on div "Drugs" at bounding box center [99, 94] width 35 height 8
click at [99, 130] on div "Procedures" at bounding box center [104, 125] width 45 height 9
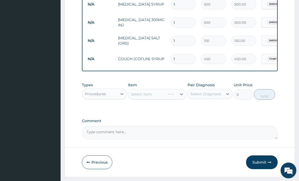
click at [145, 99] on div "Select Item" at bounding box center [157, 94] width 59 height 11
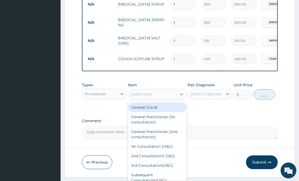
click at [144, 97] on div "Select Item" at bounding box center [141, 94] width 21 height 5
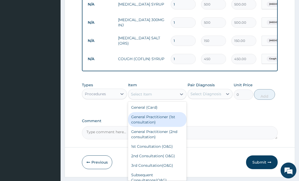
click at [140, 122] on div "General Practitioner (1st consultation)" at bounding box center [157, 119] width 59 height 15
type input "2000"
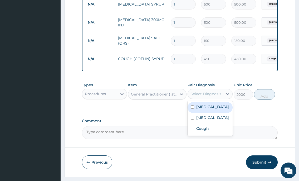
click at [203, 97] on div "Select Diagnosis" at bounding box center [206, 93] width 31 height 5
drag, startPoint x: 200, startPoint y: 110, endPoint x: 200, endPoint y: 122, distance: 11.6
click at [200, 109] on label "Gastroenteritis" at bounding box center [213, 106] width 33 height 5
checkbox input "true"
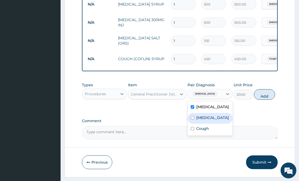
click at [200, 120] on label "Malaria" at bounding box center [213, 117] width 33 height 5
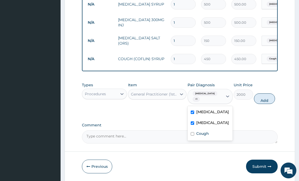
click at [199, 129] on div "Malaria" at bounding box center [210, 123] width 45 height 11
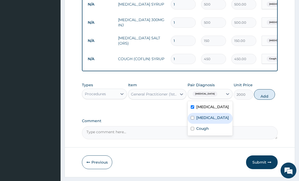
click at [199, 120] on label "Malaria" at bounding box center [213, 117] width 33 height 5
checkbox input "true"
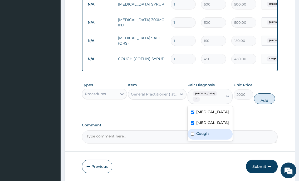
click at [199, 136] on label "Cough" at bounding box center [203, 133] width 13 height 5
checkbox input "true"
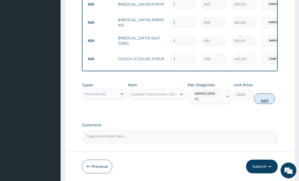
click at [258, 102] on button "Add" at bounding box center [264, 98] width 21 height 11
type input "0"
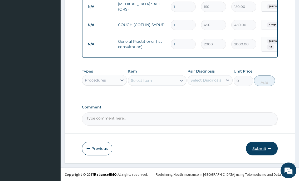
scroll to position [325, 0]
click at [148, 78] on div "Select Item" at bounding box center [141, 80] width 21 height 5
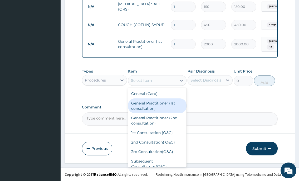
click at [155, 108] on div "General Practitioner (1st consultation)" at bounding box center [157, 105] width 59 height 15
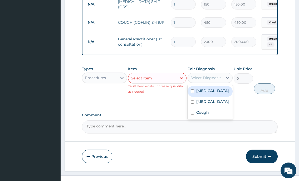
click at [212, 80] on div "Select Diagnosis" at bounding box center [206, 77] width 31 height 5
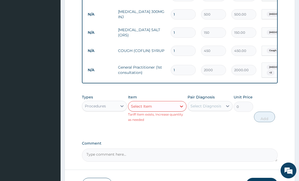
scroll to position [298, 0]
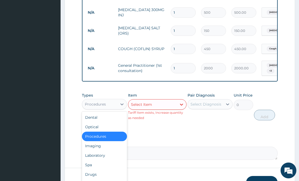
click at [113, 108] on div "Procedures" at bounding box center [99, 104] width 35 height 8
drag, startPoint x: 98, startPoint y: 159, endPoint x: 96, endPoint y: 162, distance: 3.7
click at [98, 159] on div "Laboratory" at bounding box center [104, 155] width 45 height 9
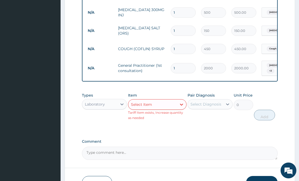
click at [151, 107] on div "Select Item" at bounding box center [141, 104] width 21 height 5
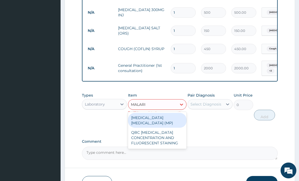
type input "MALARIA"
drag, startPoint x: 178, startPoint y: 120, endPoint x: 191, endPoint y: 115, distance: 13.8
click at [178, 120] on div "MALARIA PARASITE (MP)" at bounding box center [157, 120] width 59 height 15
type input "1000"
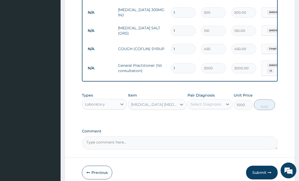
click at [205, 106] on div "Select Diagnosis" at bounding box center [206, 104] width 31 height 5
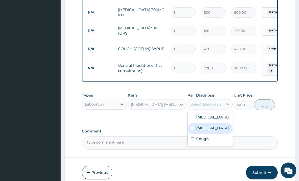
click at [202, 130] on label "Malaria" at bounding box center [213, 127] width 33 height 5
checkbox input "true"
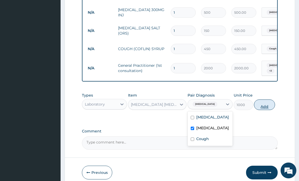
click at [266, 110] on button "Add" at bounding box center [264, 104] width 21 height 11
type input "0"
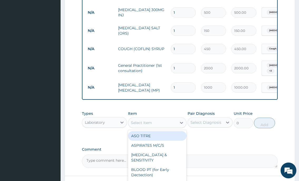
click at [145, 125] on div "Select Item" at bounding box center [141, 122] width 21 height 5
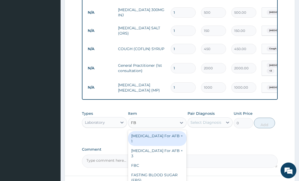
type input "FBC"
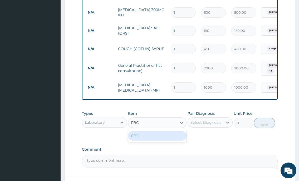
click at [146, 140] on div "FBC" at bounding box center [157, 135] width 59 height 9
type input "2000"
click at [202, 124] on div "Select Diagnosis" at bounding box center [206, 122] width 31 height 5
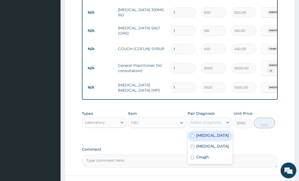
click at [208, 137] on label "Gastroenteritis" at bounding box center [213, 135] width 33 height 5
checkbox input "true"
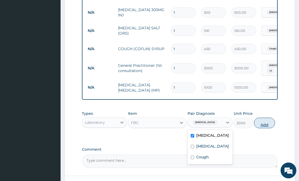
click at [264, 125] on button "Add" at bounding box center [264, 123] width 21 height 11
type input "0"
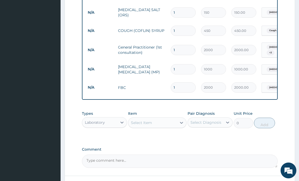
scroll to position [361, 0]
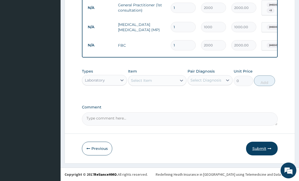
click at [261, 147] on button "Submit" at bounding box center [262, 149] width 32 height 14
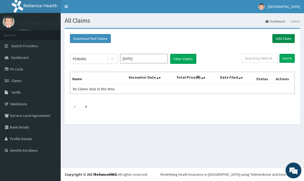
click at [286, 38] on link "Add Claim" at bounding box center [283, 38] width 22 height 9
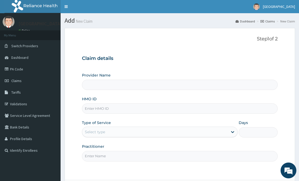
type input "[GEOGRAPHIC_DATA]"
click at [97, 109] on input "HMO ID" at bounding box center [180, 108] width 196 height 10
type input "FMP/10316/C"
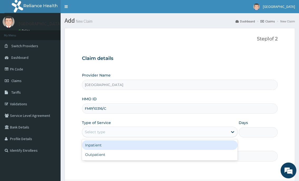
click at [112, 131] on div "Select type" at bounding box center [155, 132] width 146 height 8
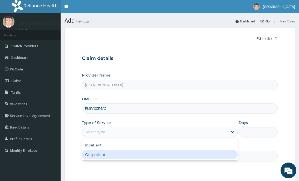
click at [98, 154] on div "Outpatient" at bounding box center [160, 154] width 156 height 9
type input "1"
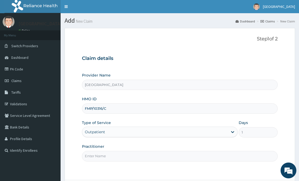
click at [98, 154] on input "Practitioner" at bounding box center [180, 156] width 196 height 10
type input "DR.NKOR"
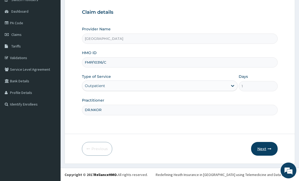
scroll to position [46, 0]
click at [262, 150] on button "Next" at bounding box center [264, 149] width 27 height 14
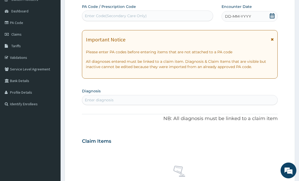
click at [272, 16] on icon at bounding box center [272, 15] width 5 height 5
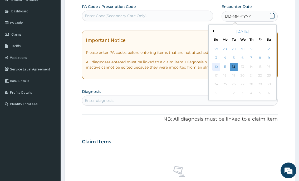
click at [219, 67] on div "10" at bounding box center [216, 67] width 8 height 8
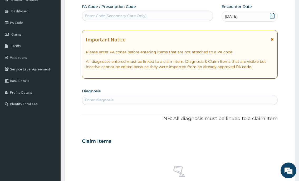
click at [152, 104] on div "Enter diagnosis" at bounding box center [179, 100] width 195 height 8
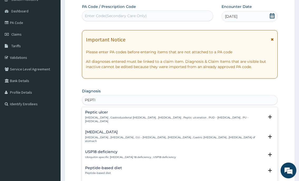
type input "PEPTIC"
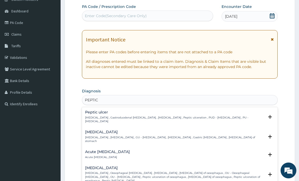
click at [91, 114] on h4 "Peptic ulcer" at bounding box center [174, 112] width 179 height 4
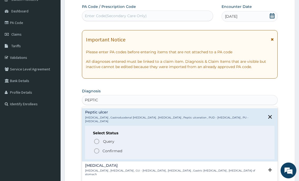
click at [97, 148] on icon "status option filled" at bounding box center [97, 151] width 6 height 6
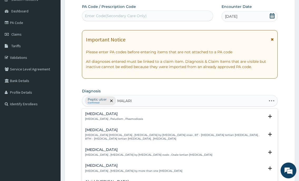
type input "[MEDICAL_DATA]"
click at [121, 116] on div "[MEDICAL_DATA] [MEDICAL_DATA] , Paludism , Plasmodiosis" at bounding box center [114, 116] width 58 height 9
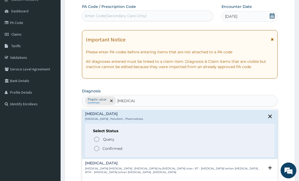
click at [99, 145] on icon "status option filled" at bounding box center [97, 148] width 6 height 6
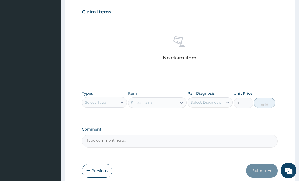
scroll to position [178, 0]
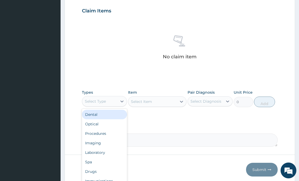
click at [106, 99] on div "Select Type" at bounding box center [95, 101] width 21 height 5
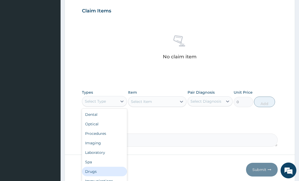
click at [92, 172] on div "Drugs" at bounding box center [104, 171] width 45 height 9
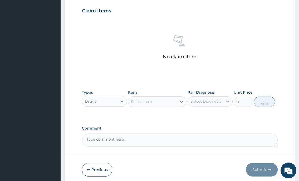
click at [158, 105] on div "Select Item" at bounding box center [152, 101] width 49 height 8
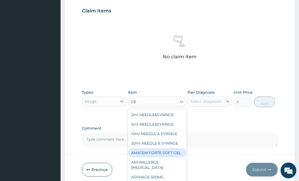
type input "G"
type input "GES"
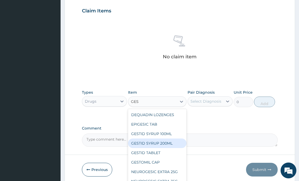
click at [164, 143] on div "GESTID SYRUP 200ML" at bounding box center [157, 143] width 59 height 9
type input "1200"
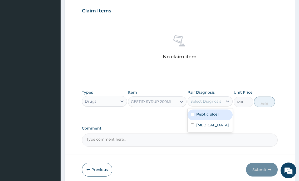
click at [205, 100] on div "Select Diagnosis" at bounding box center [206, 101] width 31 height 5
click at [203, 113] on label "Peptic ulcer" at bounding box center [208, 114] width 23 height 5
checkbox input "true"
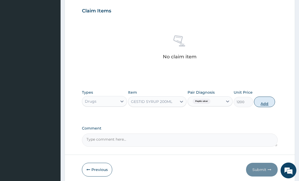
click at [268, 105] on button "Add" at bounding box center [264, 102] width 21 height 11
type input "0"
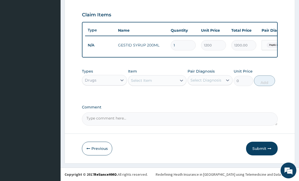
click at [160, 81] on div "Select Item" at bounding box center [152, 80] width 49 height 8
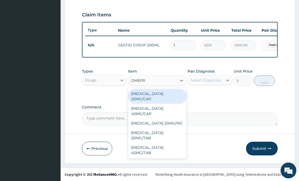
type input "OMEPRA"
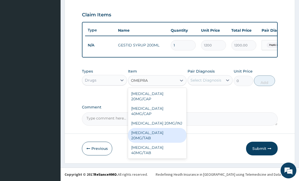
click at [172, 132] on div "[MEDICAL_DATA] 20MG/TAB" at bounding box center [157, 135] width 59 height 15
type input "100"
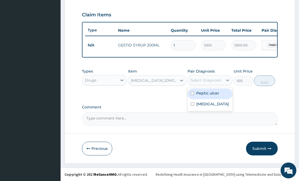
click at [202, 77] on div "Select Diagnosis" at bounding box center [205, 80] width 35 height 8
click at [201, 93] on label "Peptic ulcer" at bounding box center [208, 93] width 23 height 5
checkbox input "true"
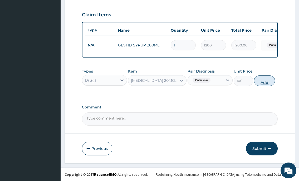
click at [266, 82] on button "Add" at bounding box center [264, 80] width 21 height 11
type input "0"
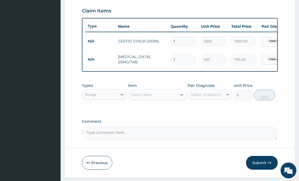
type input "10"
type input "1000.00"
type input "10"
click at [144, 97] on div "Select Item" at bounding box center [141, 94] width 21 height 5
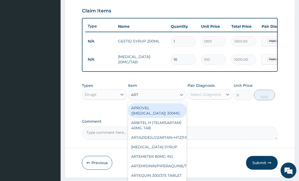
type input "ARTE"
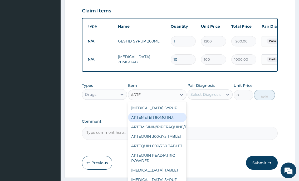
click at [144, 122] on div "ARTEMETER 80MG INJ." at bounding box center [157, 117] width 59 height 9
type input "350"
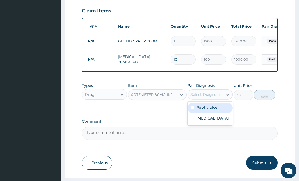
click at [199, 97] on div "Select Diagnosis" at bounding box center [206, 94] width 31 height 5
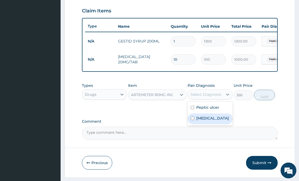
click at [200, 121] on label "[MEDICAL_DATA]" at bounding box center [213, 118] width 33 height 5
checkbox input "true"
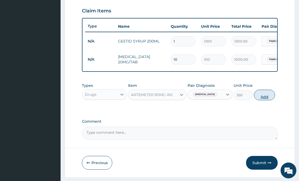
click at [265, 100] on button "Add" at bounding box center [264, 95] width 21 height 11
type input "0"
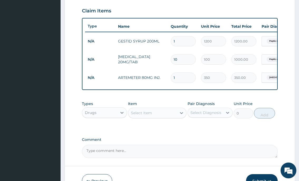
type input "0.00"
type input "2"
type input "700.00"
type input "2"
click at [176, 117] on div "Select Item" at bounding box center [152, 113] width 49 height 8
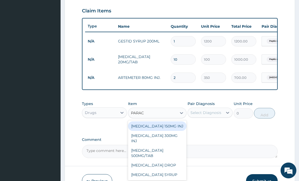
type input "PARACE"
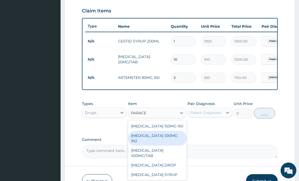
click at [173, 138] on div "[MEDICAL_DATA] 300MG INJ" at bounding box center [157, 138] width 59 height 15
type input "500"
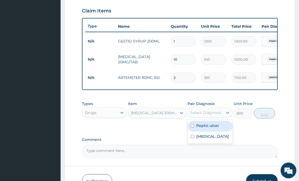
click at [200, 118] on div "Select Diagnosis" at bounding box center [210, 113] width 45 height 10
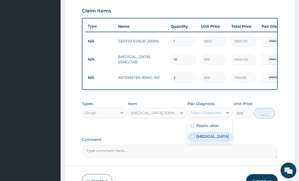
click at [200, 139] on label "[MEDICAL_DATA]" at bounding box center [213, 136] width 33 height 5
checkbox input "true"
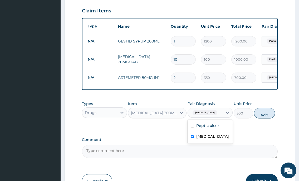
click at [269, 118] on button "Add" at bounding box center [264, 113] width 21 height 11
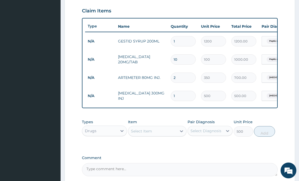
type input "0"
type input "0.00"
type input "2"
type input "1000.00"
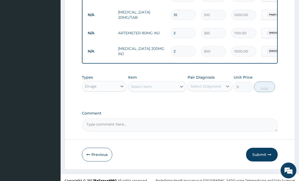
scroll to position [234, 0]
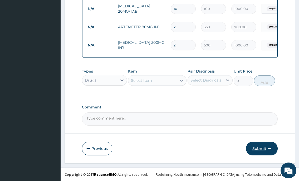
type input "2"
click at [256, 146] on button "Submit" at bounding box center [262, 149] width 32 height 14
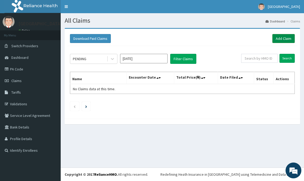
click at [289, 36] on link "Add Claim" at bounding box center [283, 38] width 22 height 9
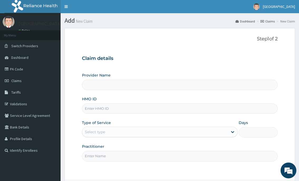
click at [106, 109] on input "HMO ID" at bounding box center [180, 108] width 196 height 10
type input "ACH/10257/E"
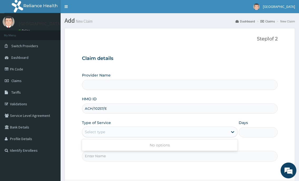
click at [97, 129] on div "Select type" at bounding box center [155, 132] width 146 height 8
drag, startPoint x: 148, startPoint y: 57, endPoint x: 83, endPoint y: 110, distance: 83.5
click at [83, 110] on input "ACH/10257/E" at bounding box center [180, 108] width 196 height 10
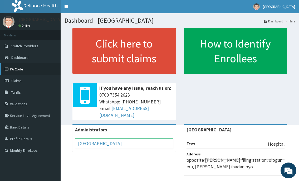
click at [18, 71] on link "PA Code" at bounding box center [30, 69] width 61 height 12
